Goal: Transaction & Acquisition: Download file/media

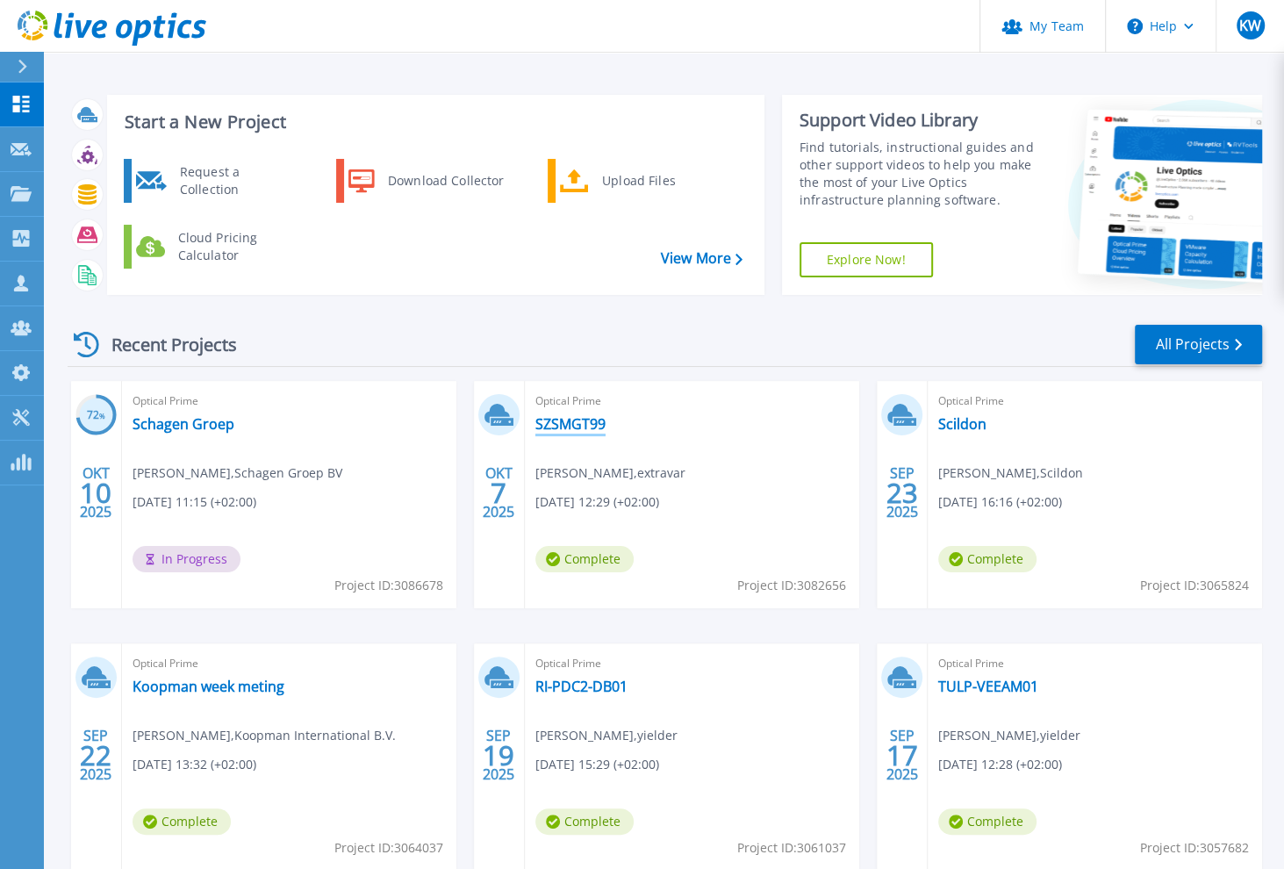
click at [564, 420] on link "SZSMGT99" at bounding box center [570, 424] width 70 height 18
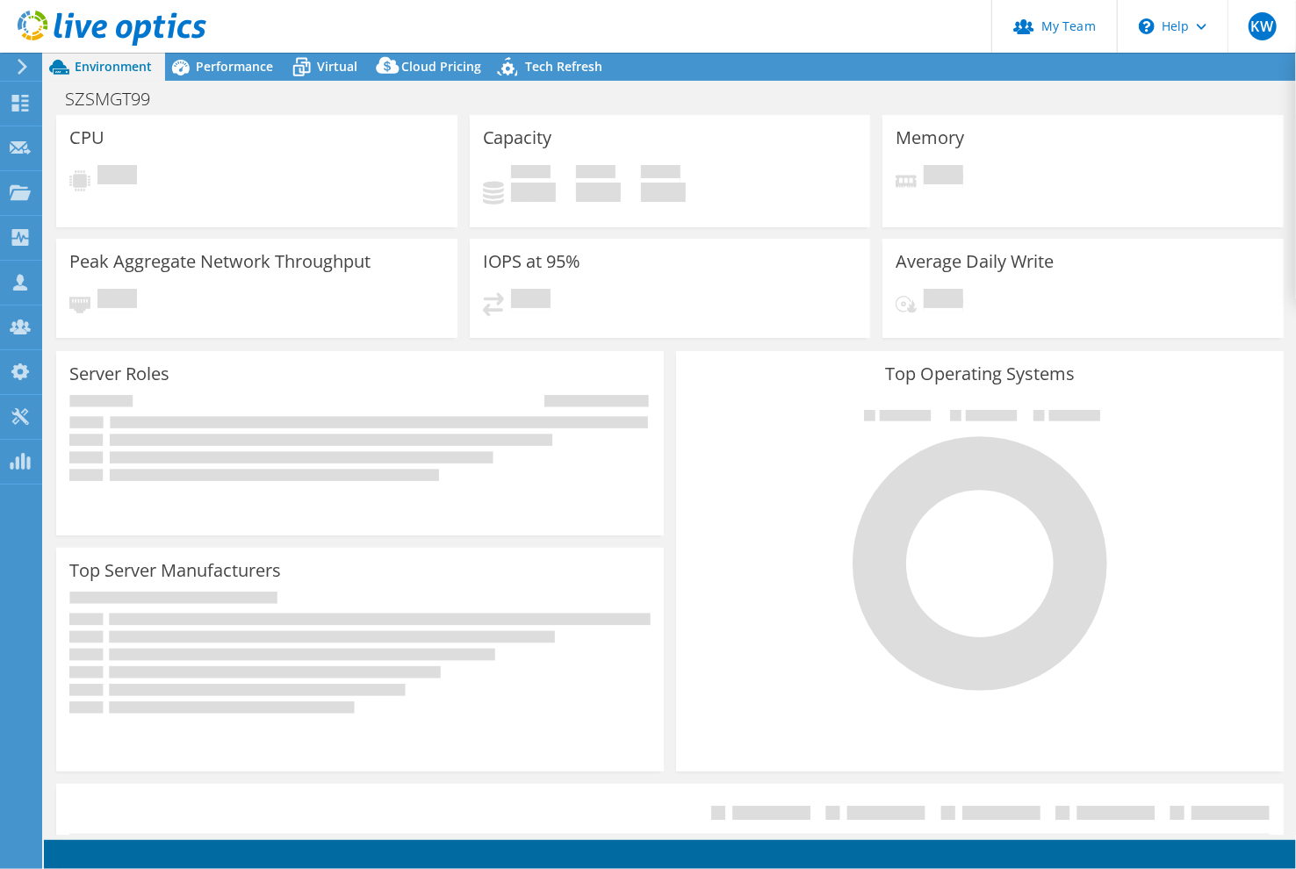
select select "USD"
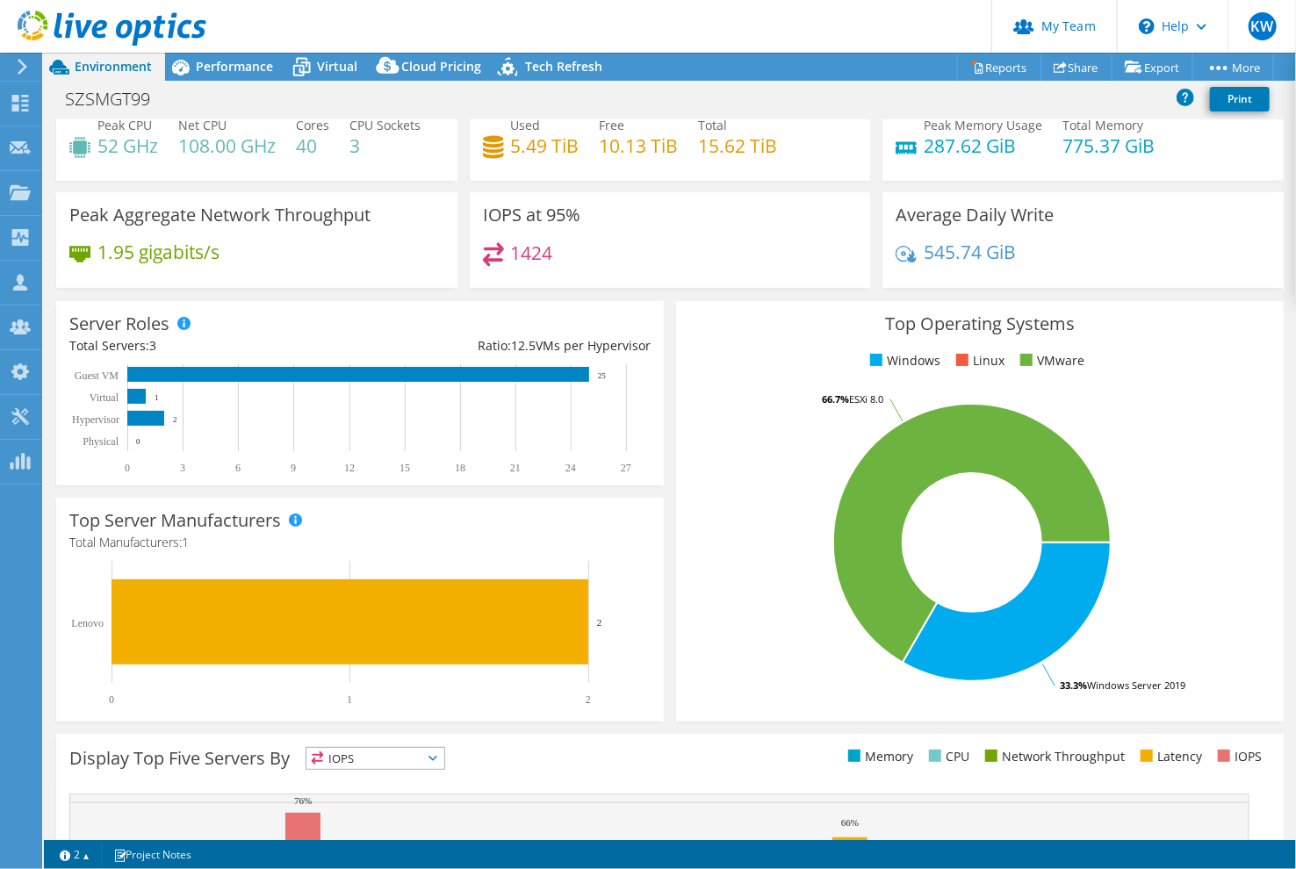
scroll to position [79, 0]
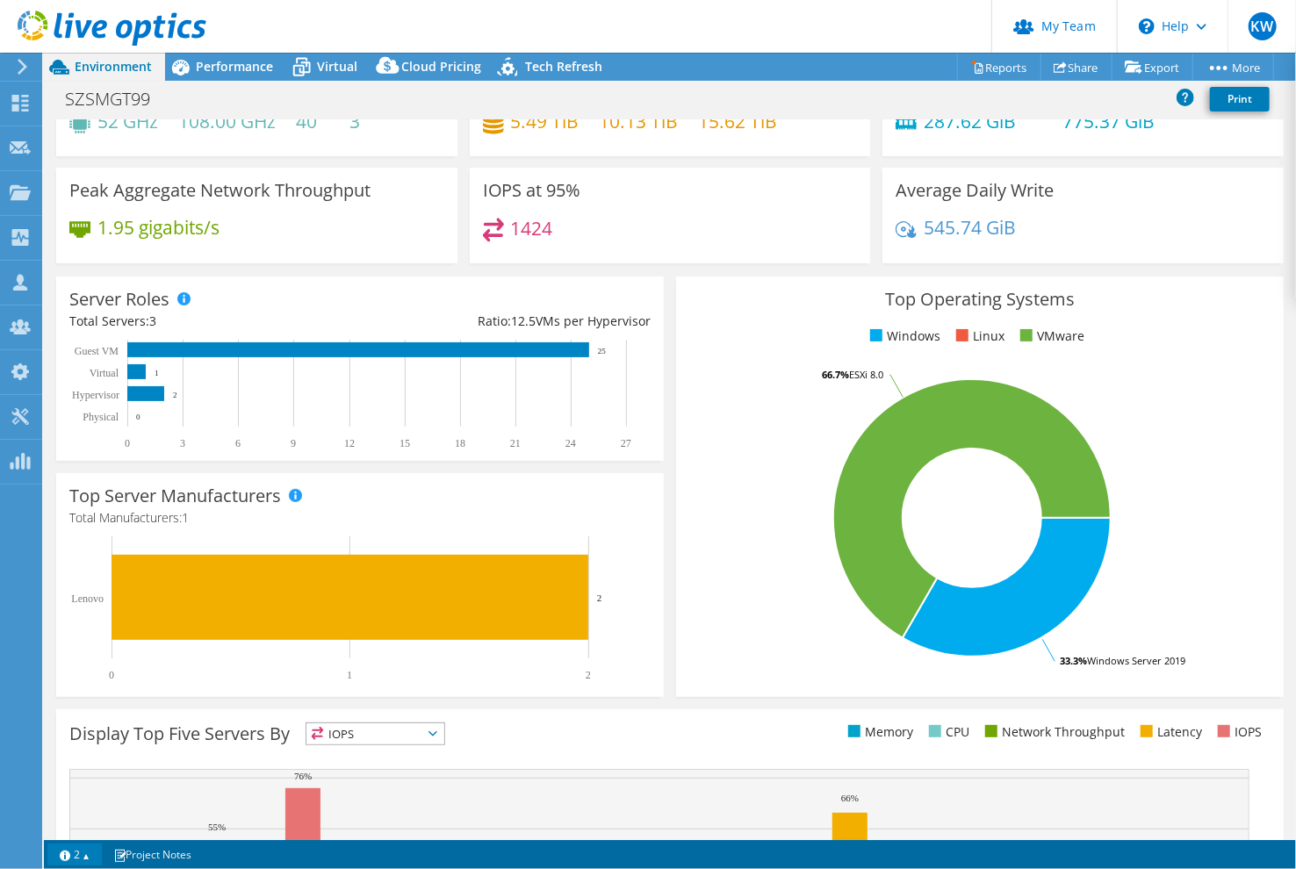
click at [90, 851] on link "2" at bounding box center [74, 855] width 54 height 22
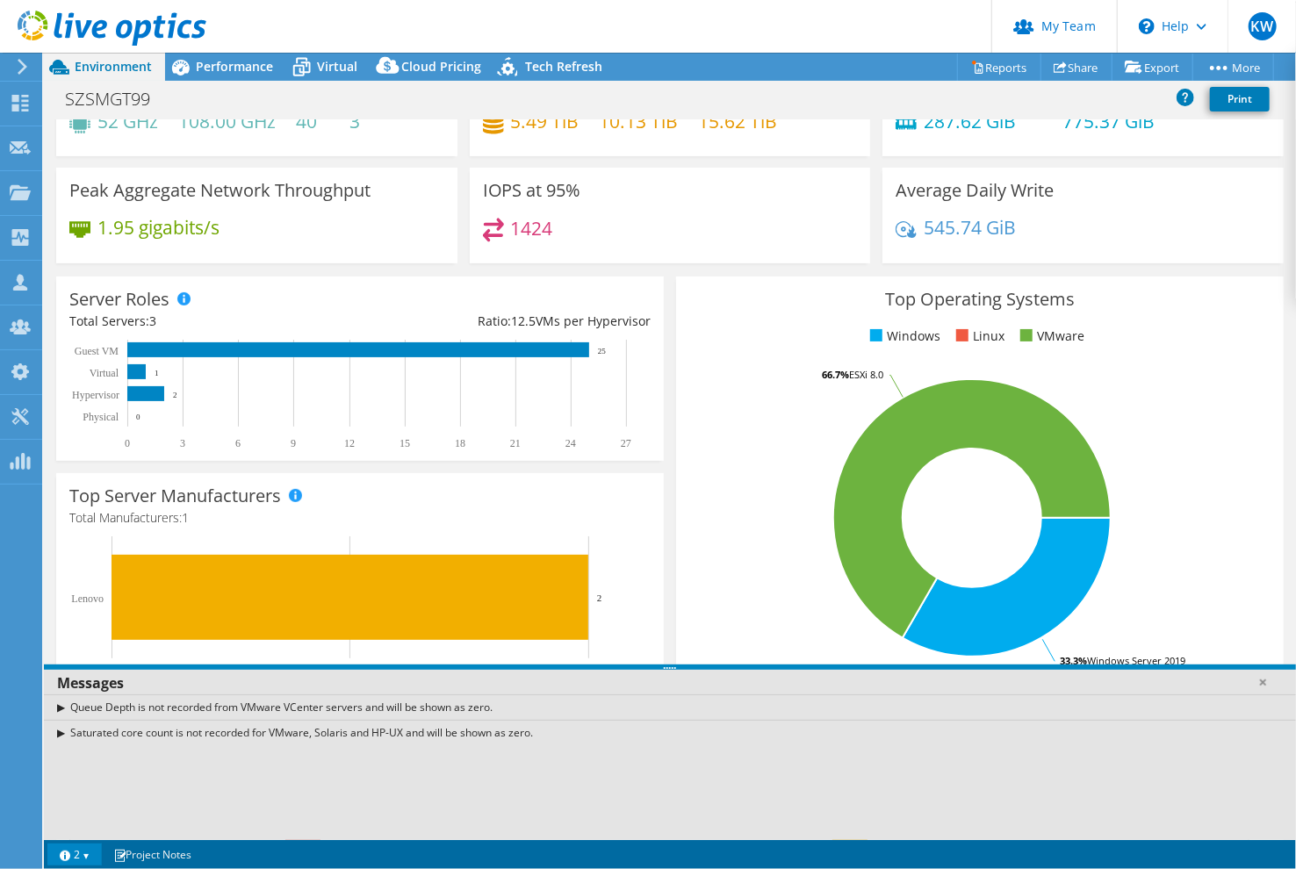
click at [90, 851] on link "2" at bounding box center [74, 855] width 54 height 22
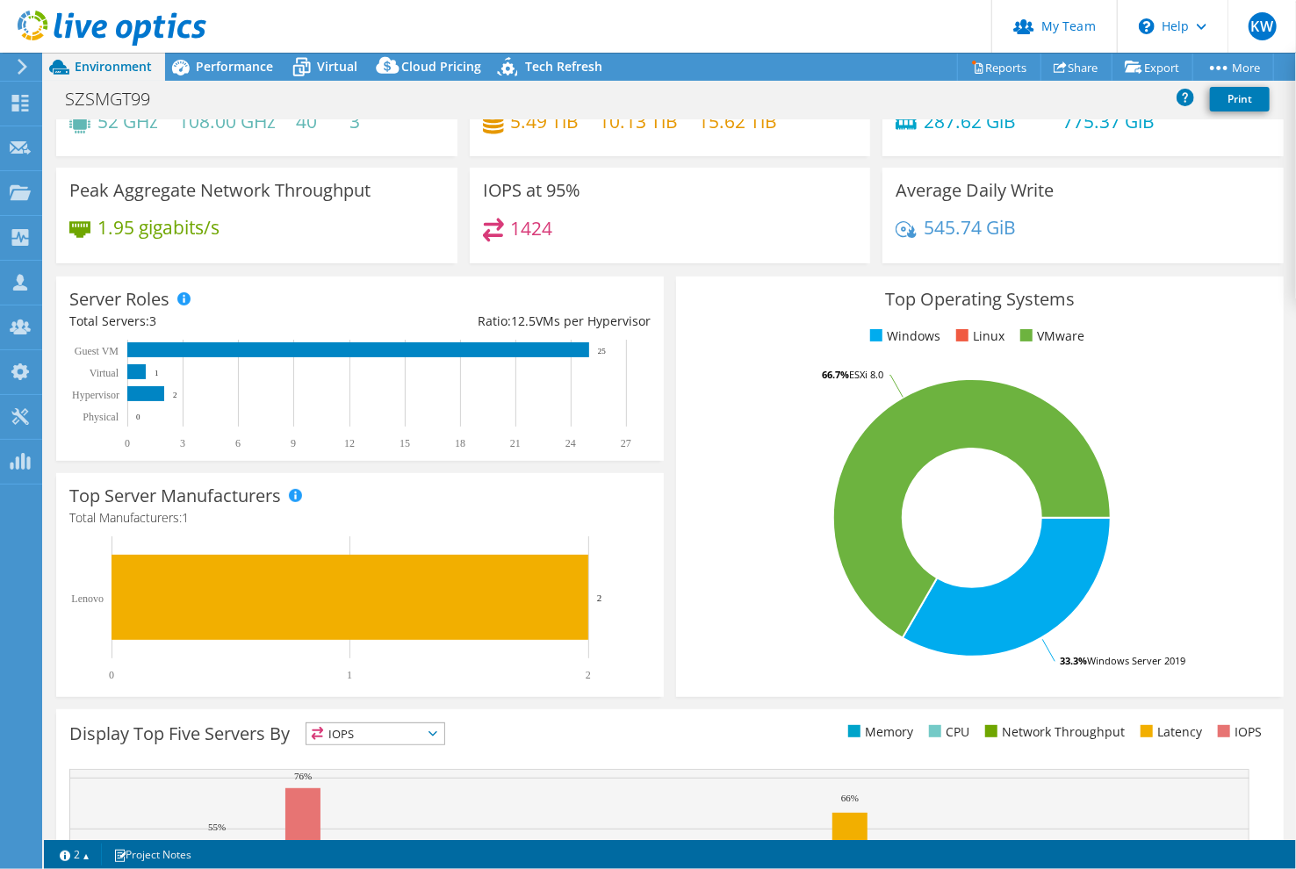
scroll to position [0, 0]
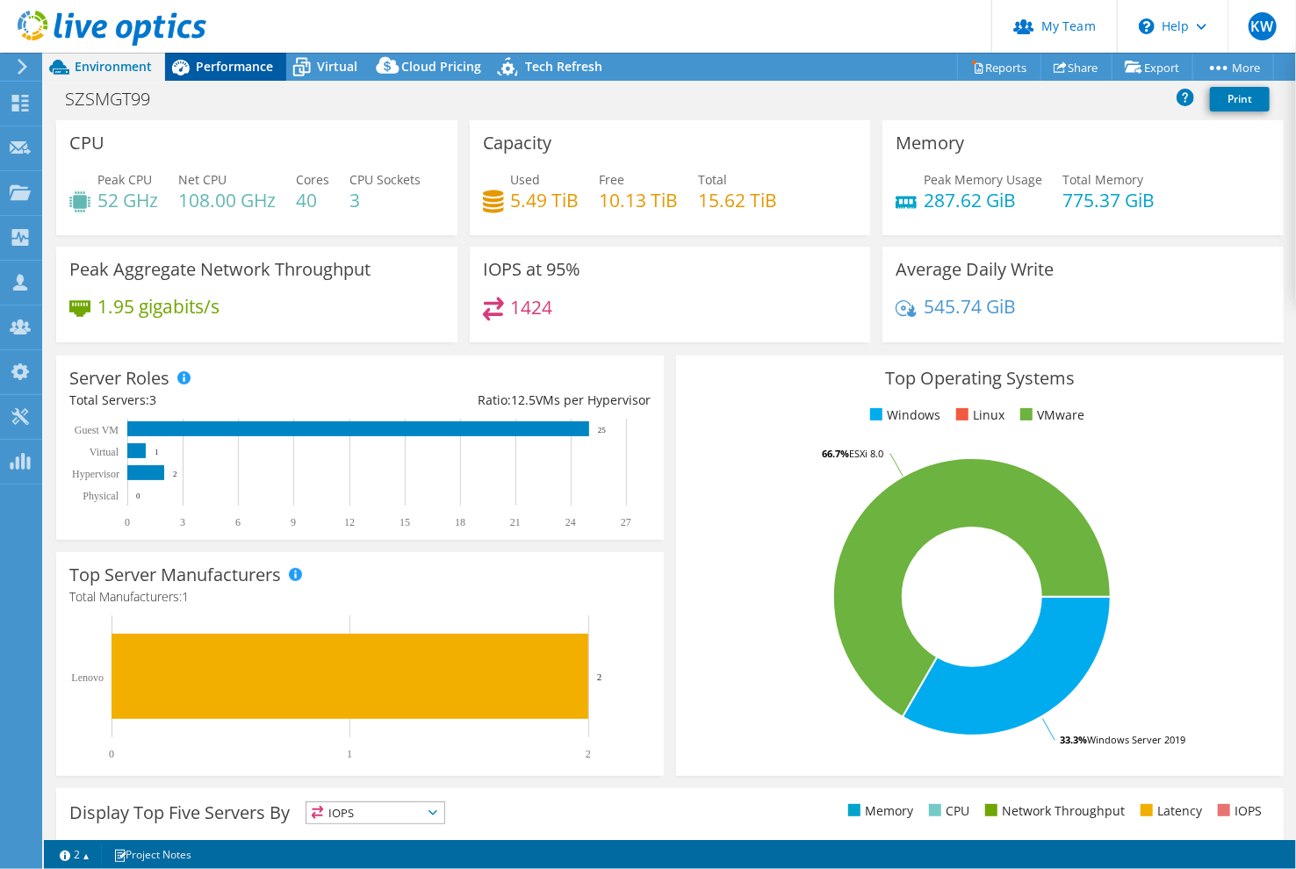
click at [226, 69] on span "Performance" at bounding box center [234, 66] width 77 height 17
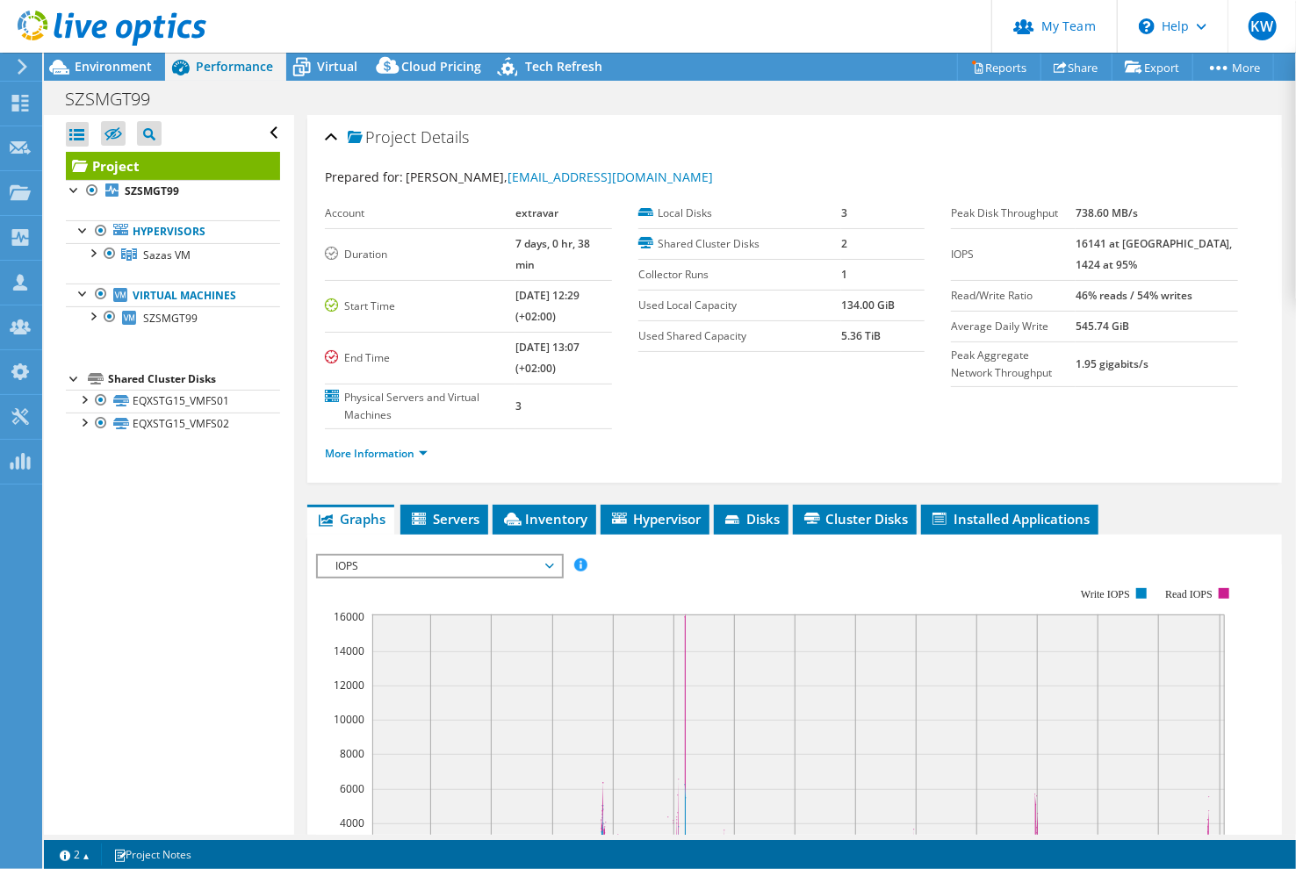
click at [239, 665] on div "Open All Close All Hide Excluded Nodes Project Tree Filter" at bounding box center [168, 475] width 249 height 720
click at [28, 97] on icon at bounding box center [20, 103] width 21 height 17
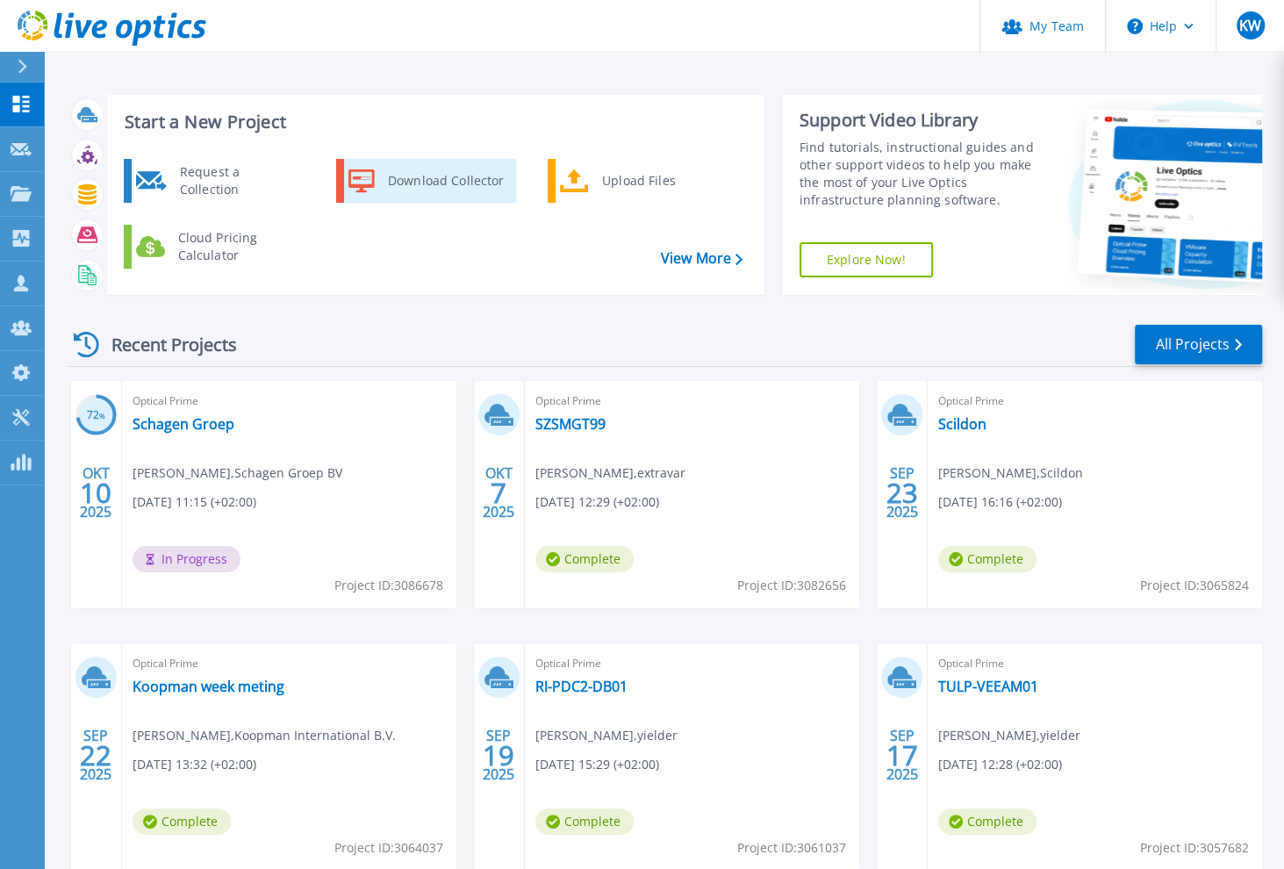
click at [428, 169] on div "Download Collector" at bounding box center [445, 180] width 133 height 35
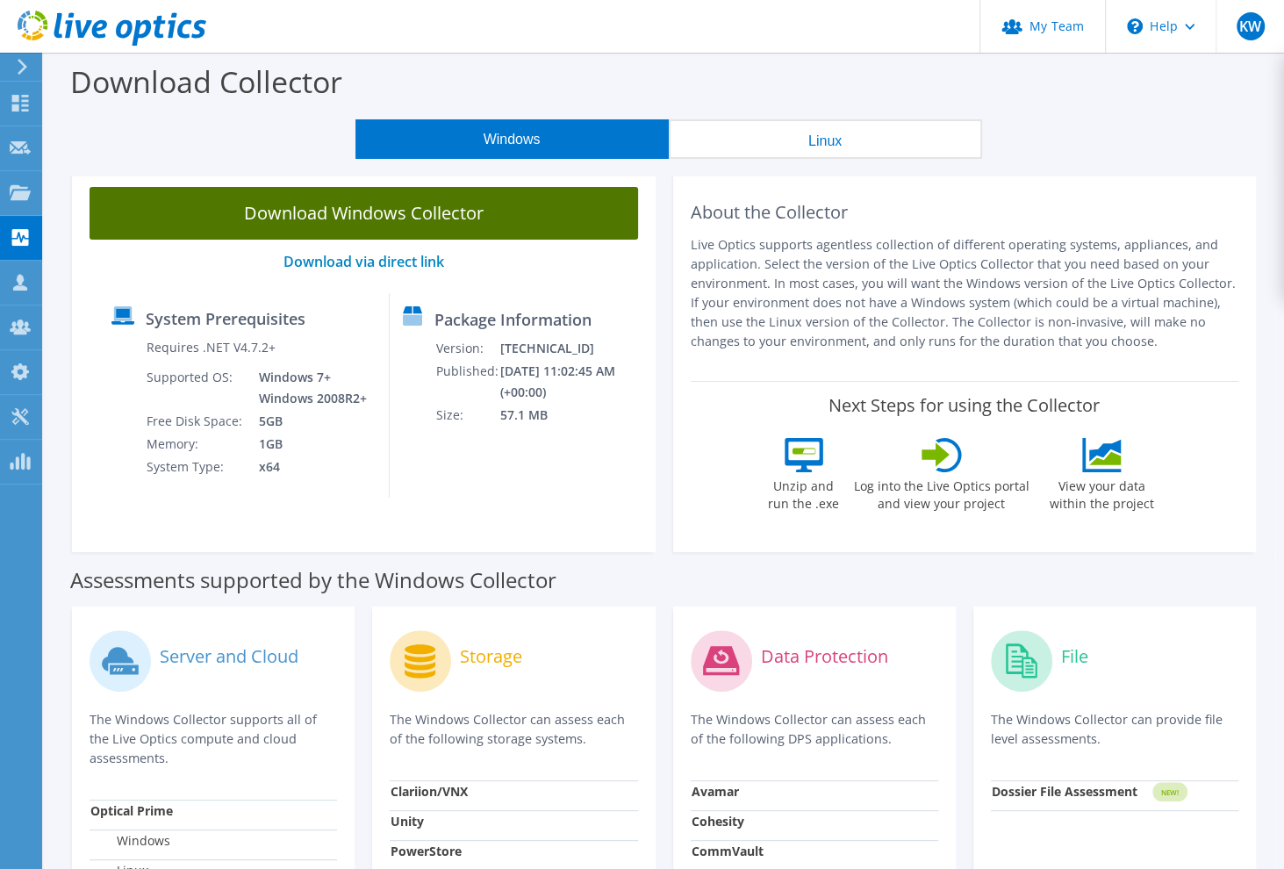
click at [492, 222] on link "Download Windows Collector" at bounding box center [364, 213] width 549 height 53
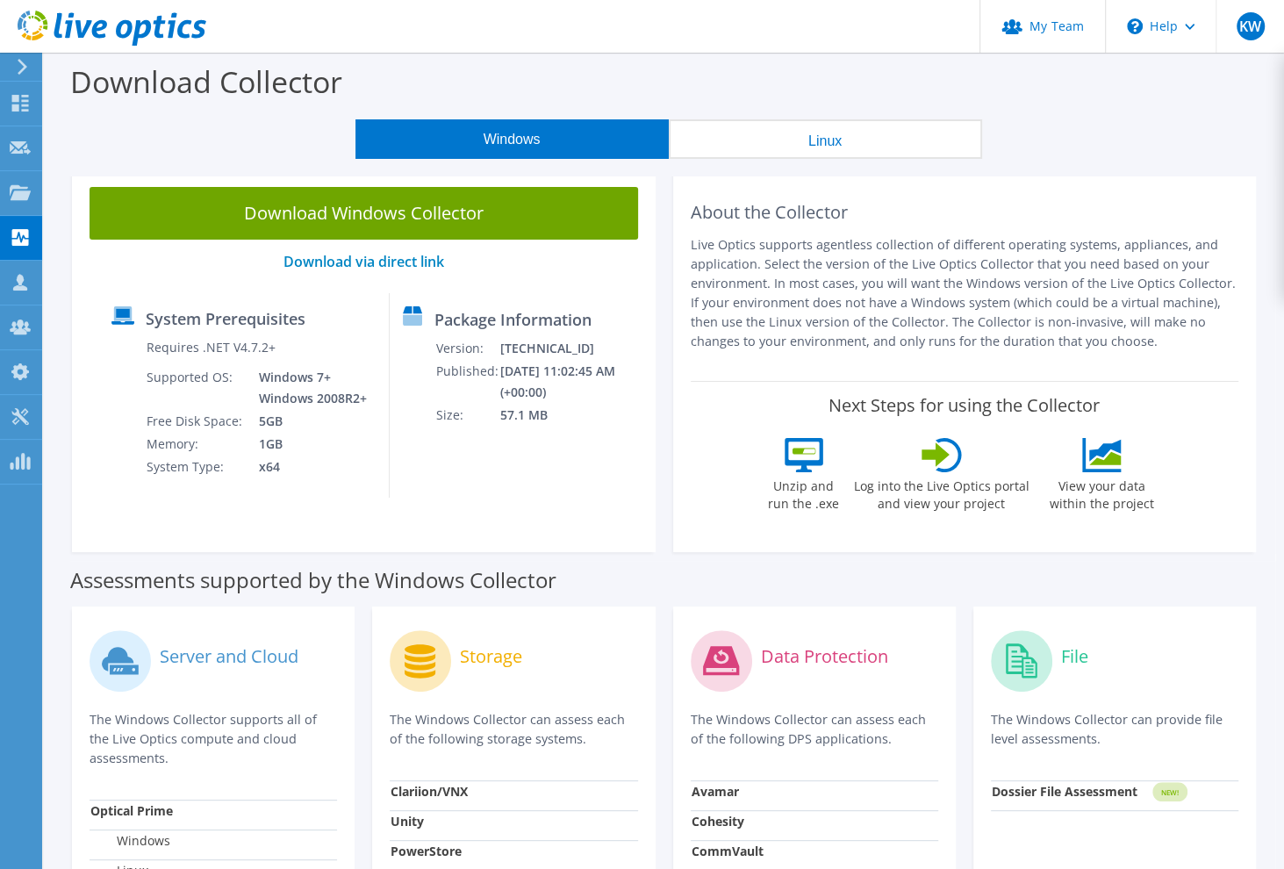
click at [1113, 126] on div "Windows Linux" at bounding box center [668, 139] width 1214 height 40
click at [16, 229] on use at bounding box center [20, 237] width 17 height 17
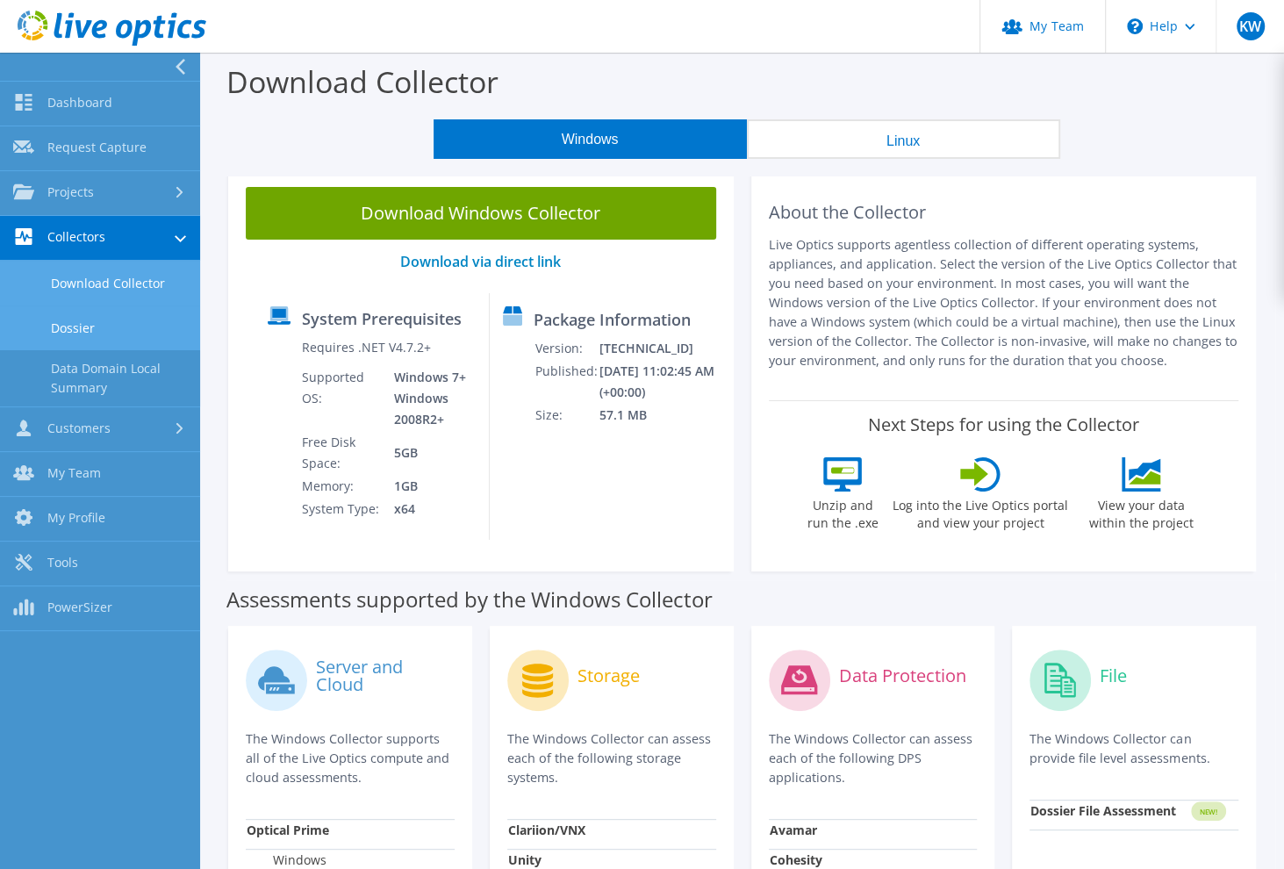
click at [83, 326] on link "Dossier" at bounding box center [100, 327] width 200 height 45
